Goal: Task Accomplishment & Management: Check status

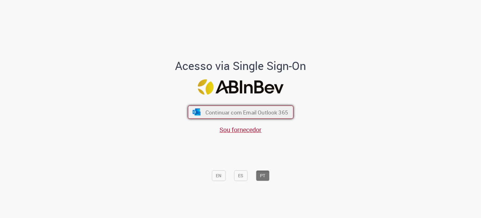
click at [264, 110] on span "Continuar com Email Outlook 365" at bounding box center [246, 111] width 83 height 7
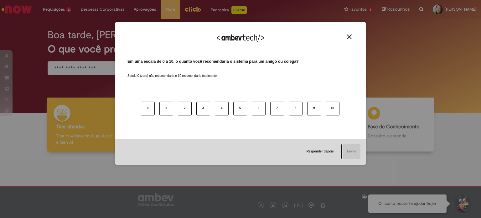
click at [347, 39] on img "Close" at bounding box center [349, 36] width 5 height 5
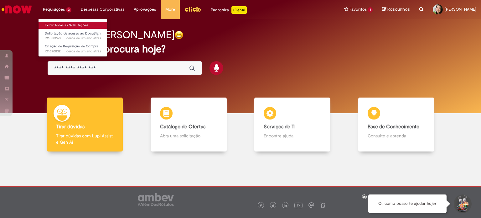
click at [54, 22] on link "Exibir Todas as Solicitações" at bounding box center [73, 25] width 69 height 7
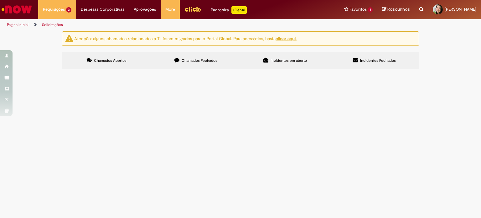
click at [187, 57] on label "Chamados Fechados" at bounding box center [195, 60] width 89 height 17
